Goal: Information Seeking & Learning: Learn about a topic

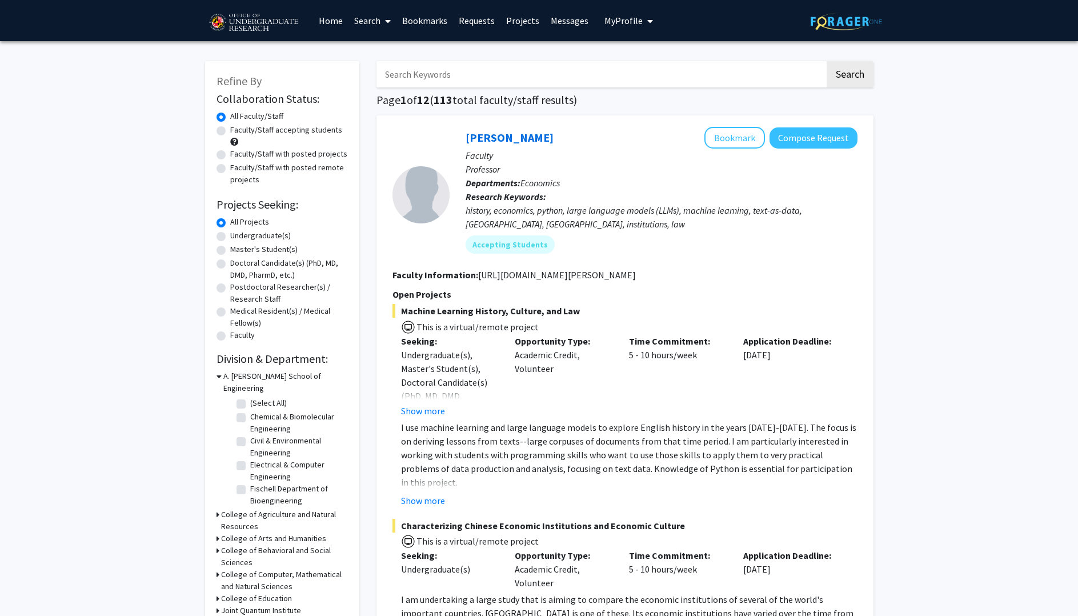
click at [280, 242] on label "Undergraduate(s)" at bounding box center [260, 236] width 61 height 12
click at [238, 237] on input "Undergraduate(s)" at bounding box center [233, 233] width 7 height 7
radio input "true"
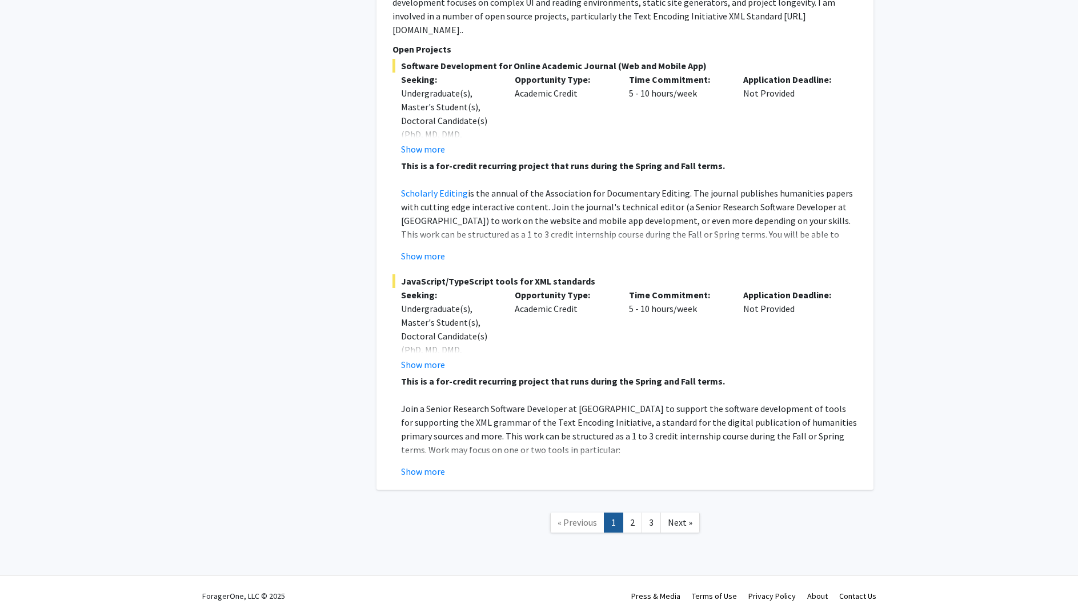
scroll to position [6528, 0]
click at [445, 263] on button "Show more" at bounding box center [423, 256] width 44 height 14
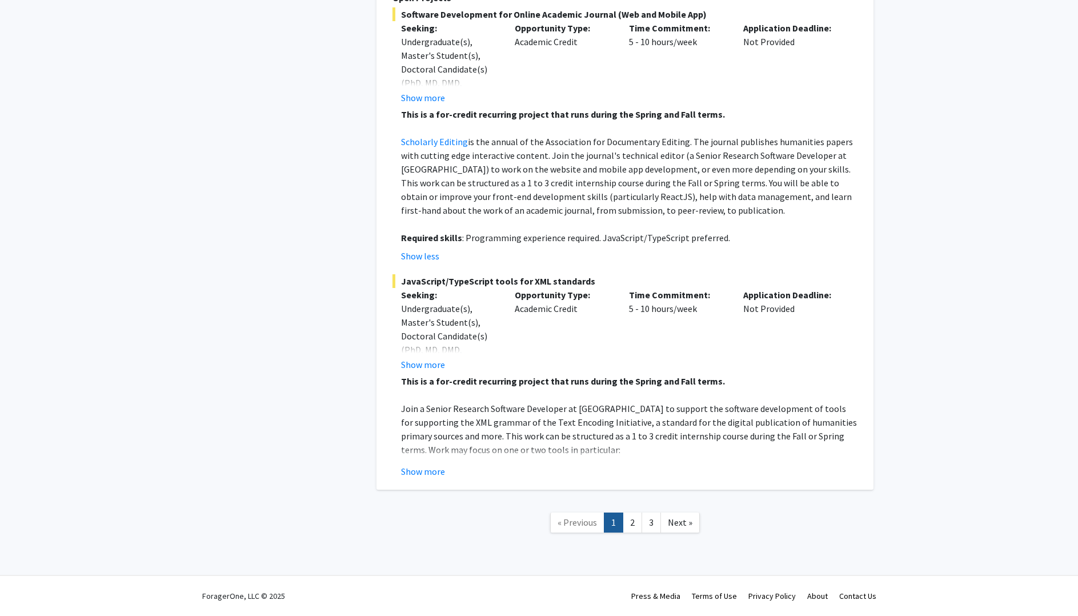
scroll to position [6867, 0]
click at [442, 478] on button "Show more" at bounding box center [423, 471] width 44 height 14
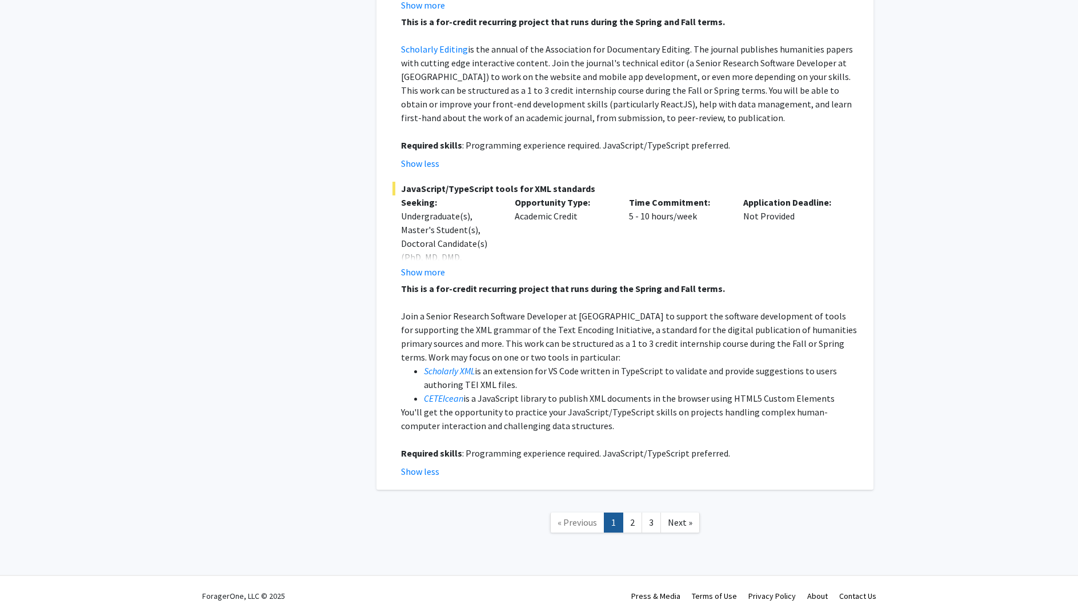
scroll to position [7095, 0]
click at [641, 523] on link "2" at bounding box center [632, 522] width 19 height 20
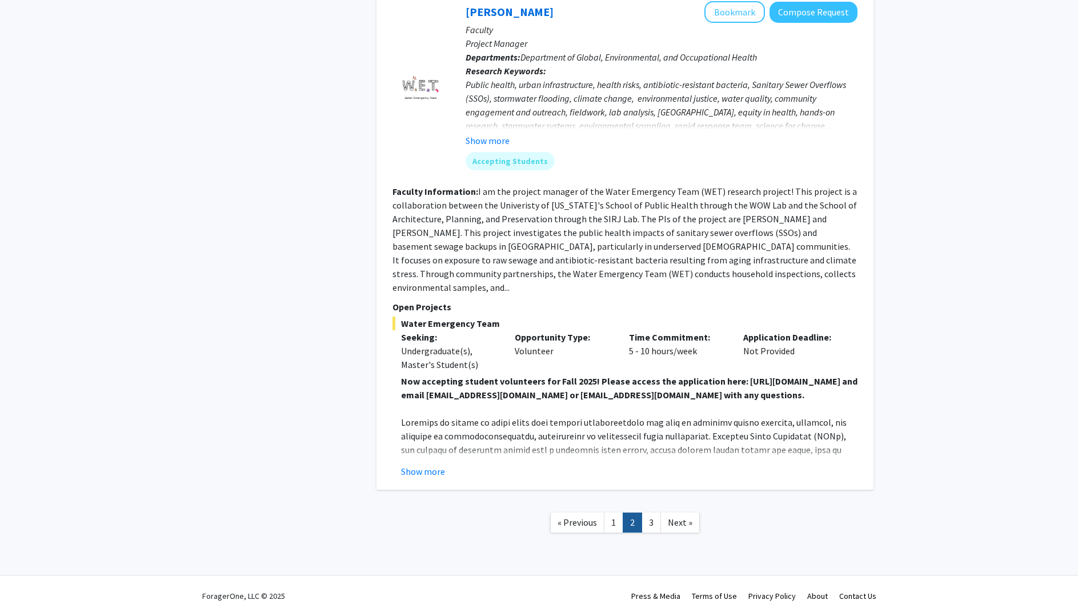
scroll to position [5046, 0]
click at [655, 532] on nav "« Previous 1 2 3 Next »" at bounding box center [624, 524] width 497 height 46
click at [655, 526] on link "3" at bounding box center [650, 522] width 19 height 20
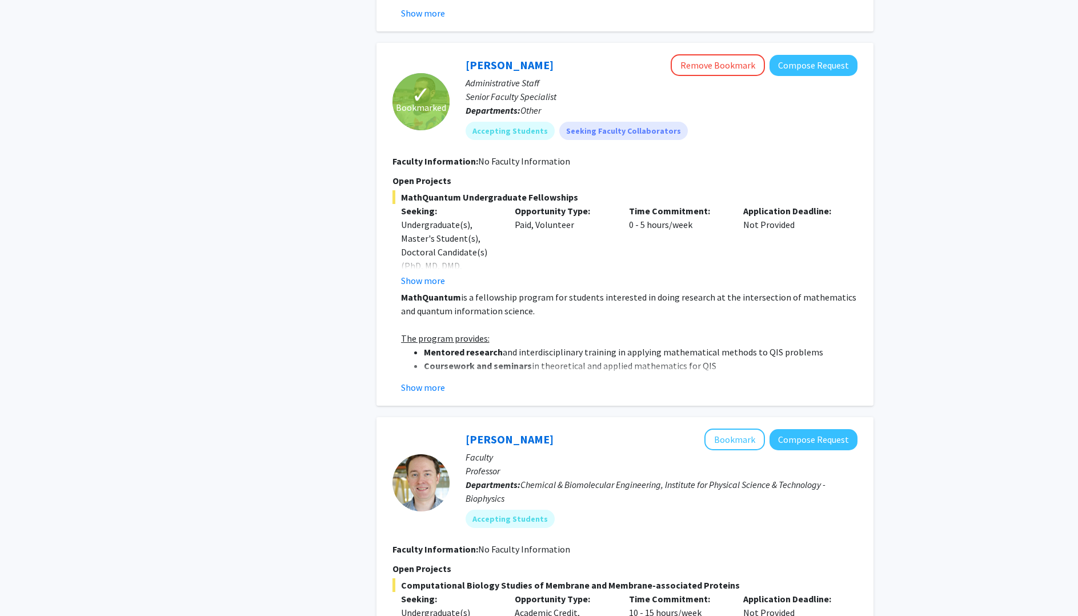
scroll to position [779, 0]
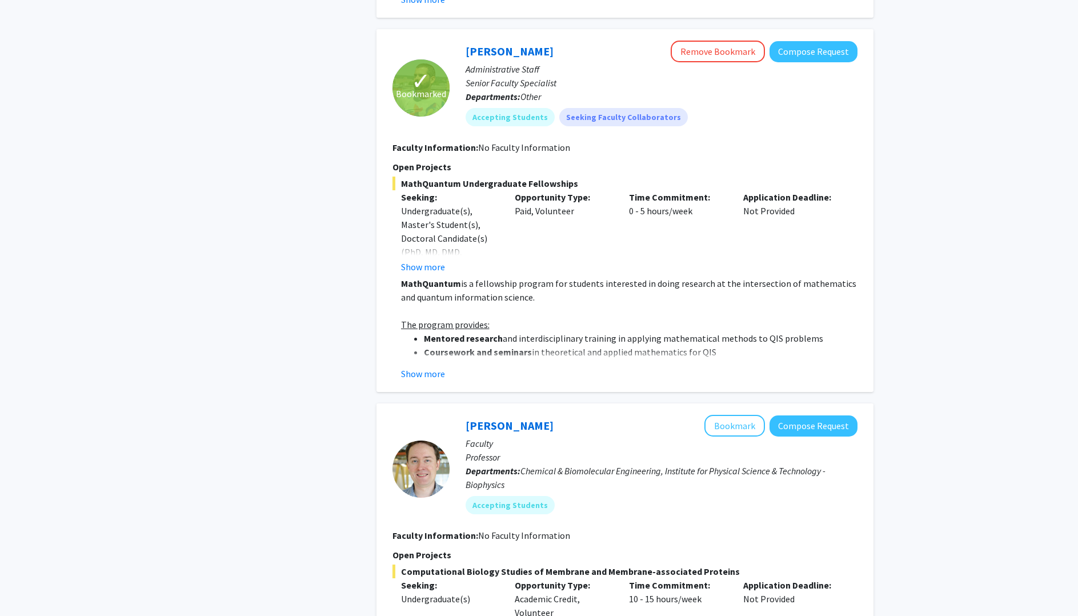
click at [445, 380] on button "Show more" at bounding box center [423, 374] width 44 height 14
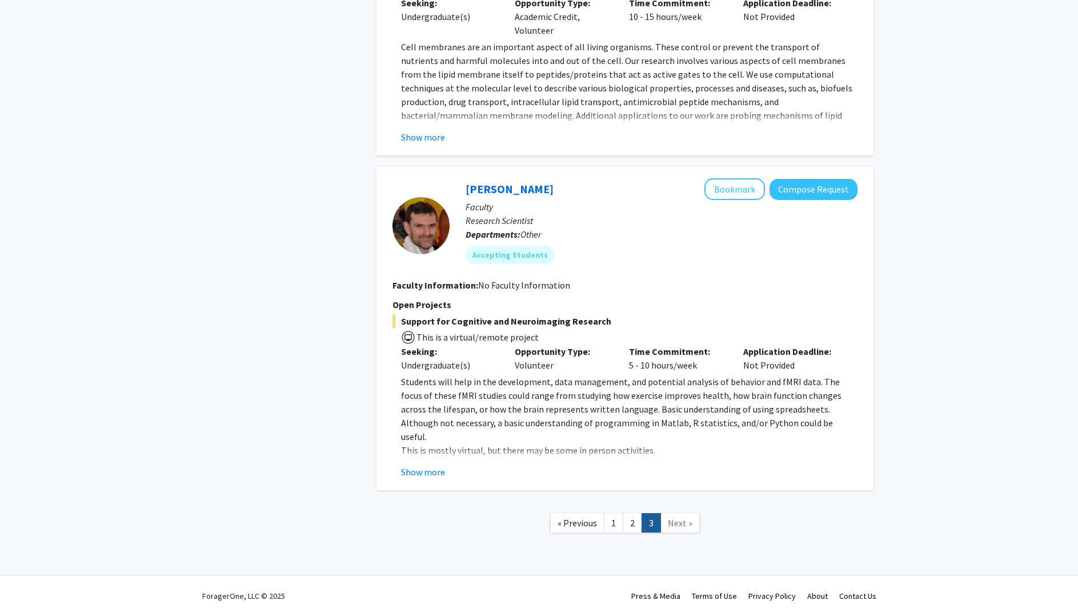
scroll to position [2229, 0]
click at [438, 465] on button "Show more" at bounding box center [423, 472] width 44 height 14
